Goal: Task Accomplishment & Management: Use online tool/utility

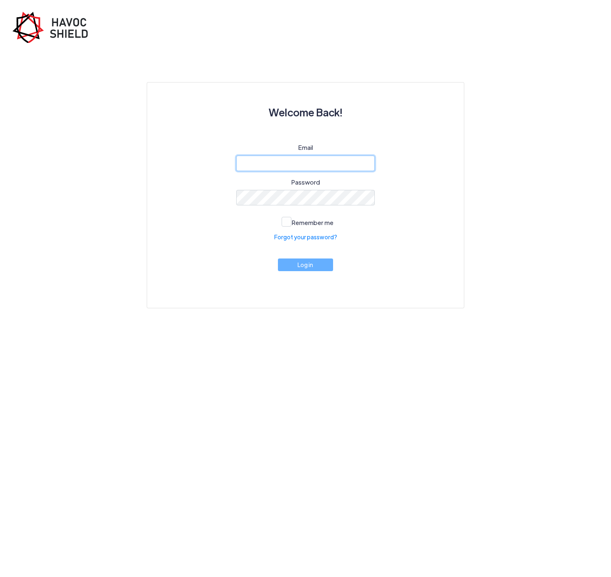
click at [297, 167] on input "email" at bounding box center [305, 164] width 139 height 16
type input "[PERSON_NAME][EMAIL_ADDRESS][DOMAIN_NAME]"
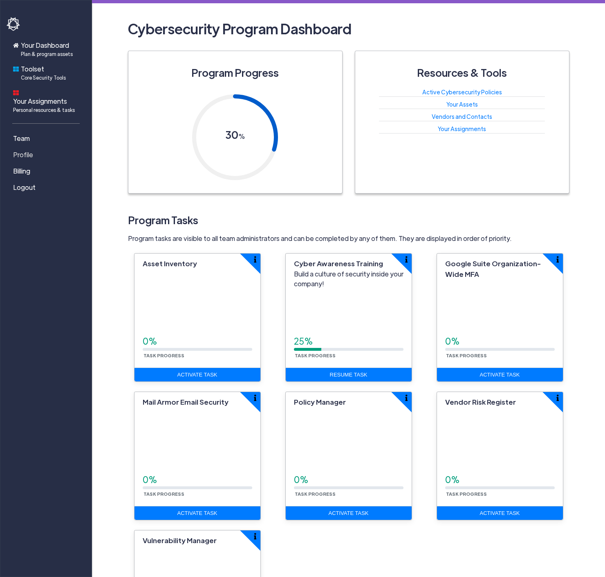
click at [28, 150] on span "Profile" at bounding box center [23, 155] width 20 height 10
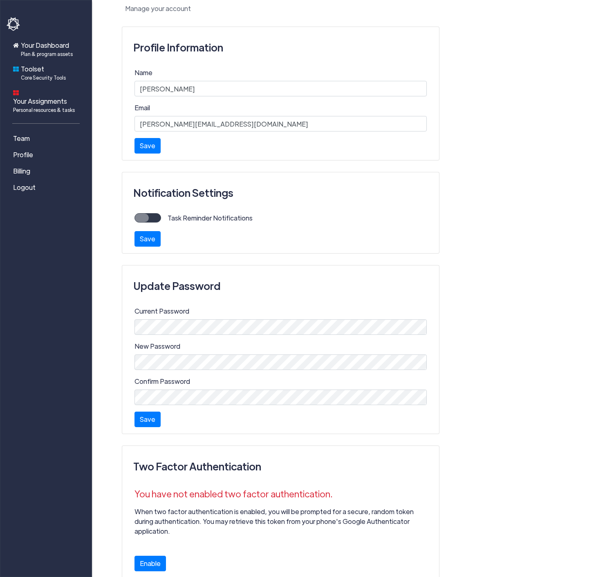
scroll to position [43, 0]
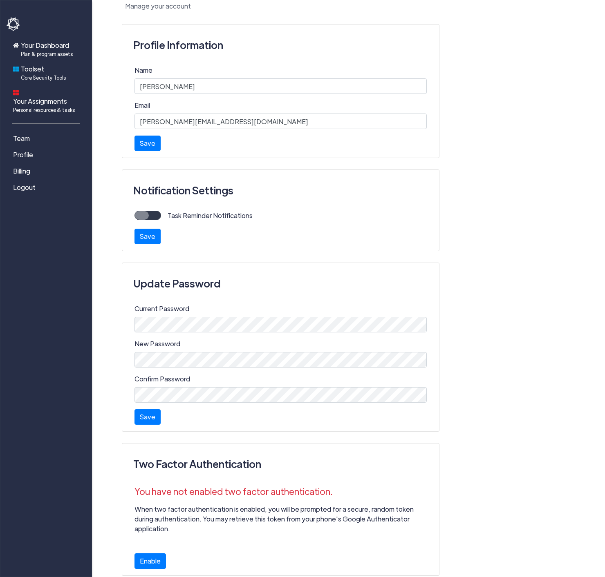
click at [161, 214] on label "Task Reminder Notifications" at bounding box center [206, 216] width 91 height 10
click at [0, 0] on input "Task Reminder Notifications" at bounding box center [0, 0] width 0 height 0
click at [161, 214] on label "Task Reminder Notifications" at bounding box center [206, 216] width 91 height 10
click at [0, 0] on input "Task Reminder Notifications" at bounding box center [0, 0] width 0 height 0
click at [47, 96] on span "Your Assignments Personal resources & tasks" at bounding box center [44, 104] width 62 height 17
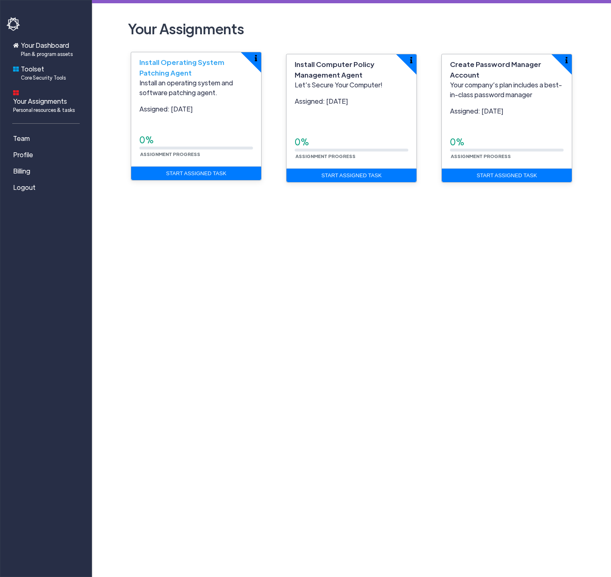
click at [179, 86] on p "Install an operating system and software patching agent." at bounding box center [196, 88] width 114 height 20
click at [170, 61] on span "Install Operating System Patching Agent" at bounding box center [181, 68] width 85 height 20
click at [185, 174] on link "Start Assigned Task" at bounding box center [196, 174] width 130 height 14
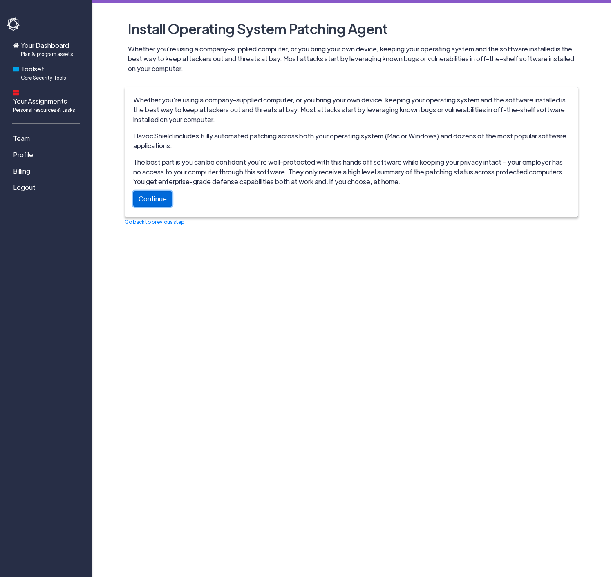
click at [154, 204] on link "Continue" at bounding box center [152, 199] width 39 height 16
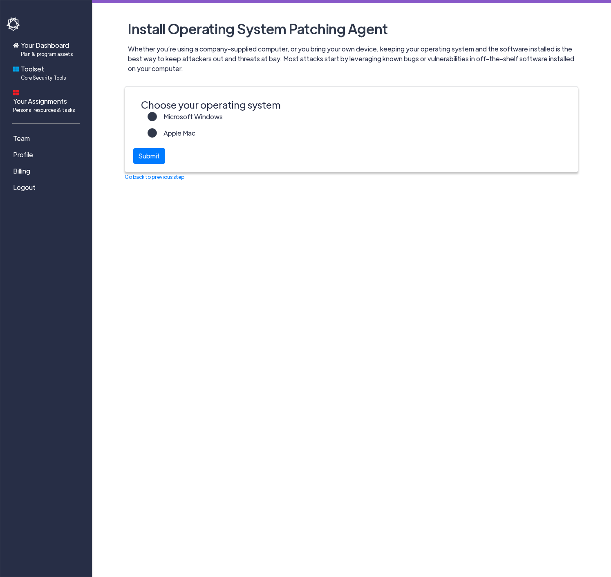
click at [157, 132] on label "Apple Mac" at bounding box center [176, 136] width 38 height 16
click at [0, 0] on input "Apple Mac" at bounding box center [0, 0] width 0 height 0
click at [157, 114] on label "Microsoft Windows" at bounding box center [190, 120] width 66 height 16
click at [0, 0] on input "Microsoft Windows" at bounding box center [0, 0] width 0 height 0
click at [145, 158] on div "Submit" at bounding box center [149, 154] width 32 height 16
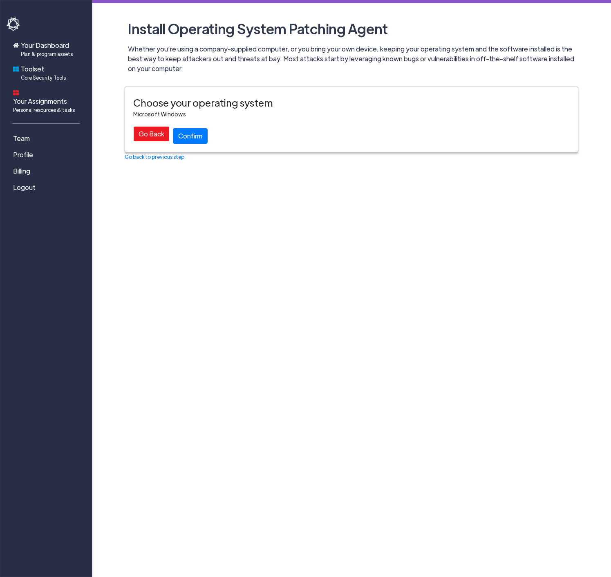
click at [147, 133] on div "Go Back" at bounding box center [151, 134] width 36 height 16
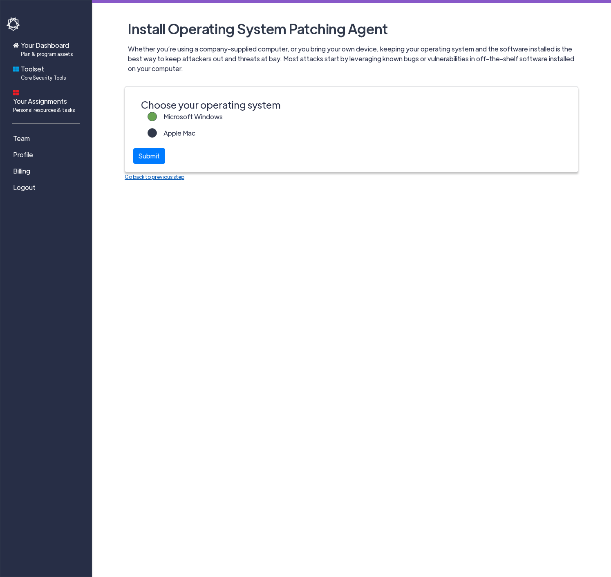
click at [140, 176] on link "Go back to previous step" at bounding box center [155, 177] width 60 height 7
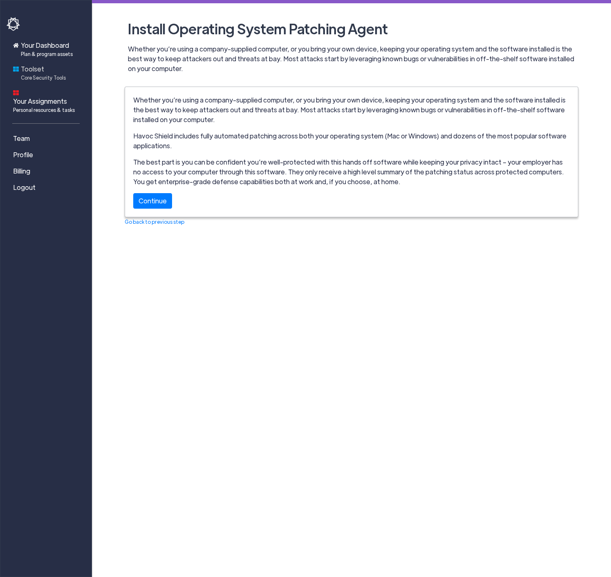
click at [35, 79] on span "Core Security Tools" at bounding box center [43, 77] width 45 height 7
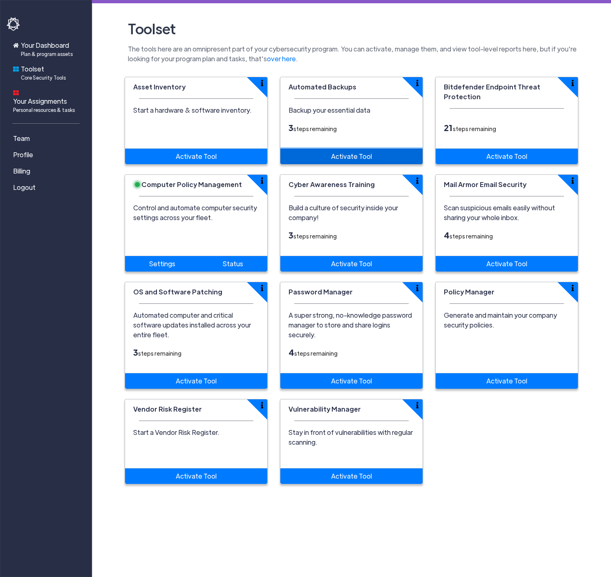
click at [356, 159] on link "Activate Tool" at bounding box center [351, 157] width 142 height 16
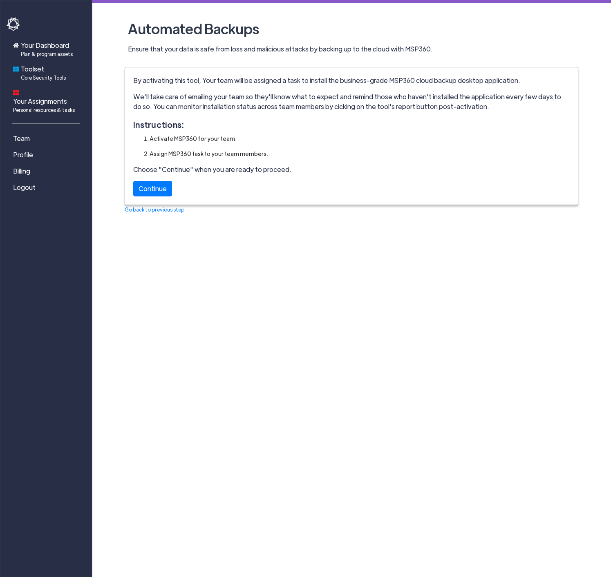
click at [230, 27] on h2 "Automated Backups" at bounding box center [351, 28] width 453 height 25
click at [230, 28] on h2 "Automated Backups" at bounding box center [351, 28] width 453 height 25
